Goal: Find specific page/section: Find specific page/section

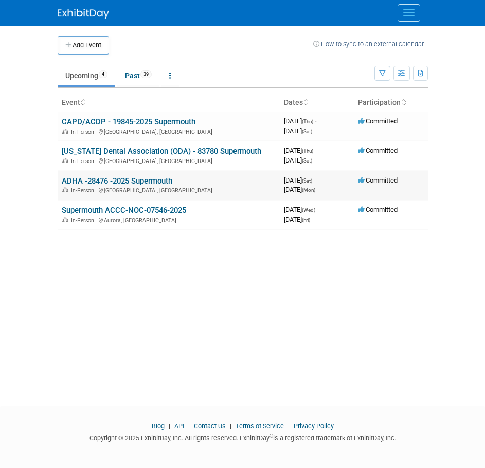
click at [150, 183] on link "ADHA -28476 -2025 Supermouth" at bounding box center [117, 181] width 111 height 9
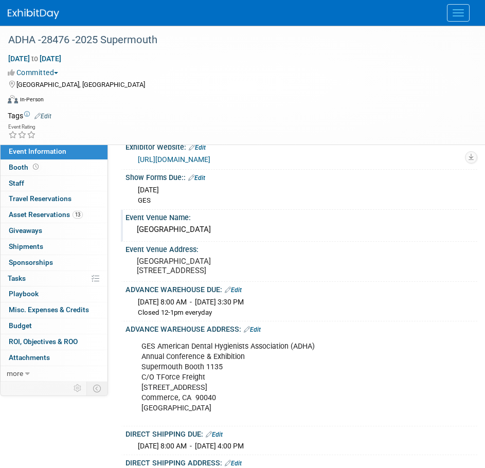
scroll to position [103, 0]
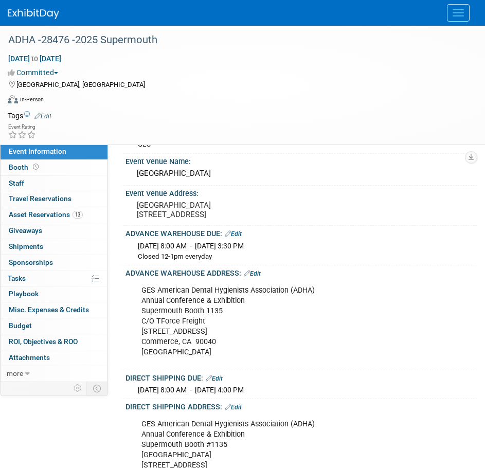
click at [150, 321] on div "GES American Dental Hygienists Association (ADHA) Annual Conference & Exhibitio…" at bounding box center [296, 322] width 324 height 83
drag, startPoint x: 138, startPoint y: 307, endPoint x: 237, endPoint y: 368, distance: 116.5
click at [237, 363] on div "GES American Dental Hygienists Association (ADHA) Annual Conference & Exhibitio…" at bounding box center [296, 322] width 324 height 83
copy div "GES American Dental Hygienists Association (ADHA) Annual Conference & Exhibitio…"
